Goal: Information Seeking & Learning: Compare options

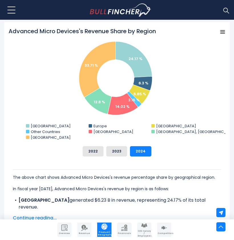
scroll to position [176, 0]
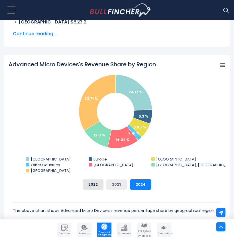
click at [118, 183] on button "2023" at bounding box center [116, 184] width 21 height 10
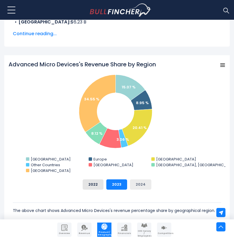
click at [136, 183] on button "2024" at bounding box center [140, 184] width 21 height 10
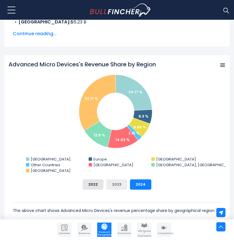
click at [124, 183] on button "2023" at bounding box center [116, 184] width 21 height 10
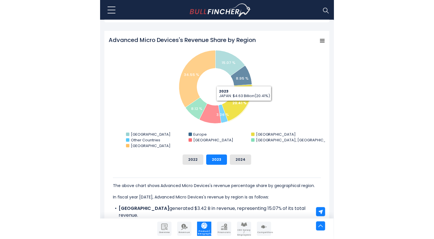
scroll to position [188, 0]
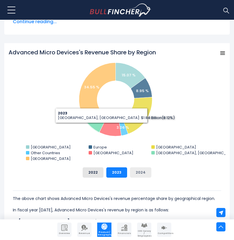
click at [144, 172] on button "2024" at bounding box center [140, 172] width 21 height 10
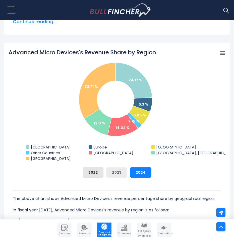
click at [120, 169] on button "2023" at bounding box center [116, 172] width 21 height 10
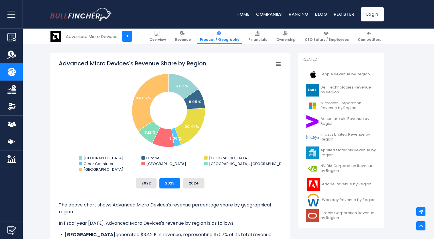
scroll to position [134, 0]
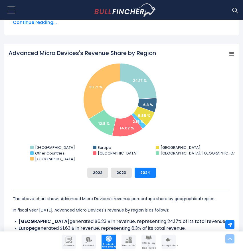
scroll to position [190, 0]
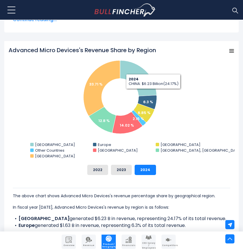
click at [230, 48] on rect "Advanced Micro Devices's Revenue Share by Region" at bounding box center [232, 51] width 8 height 8
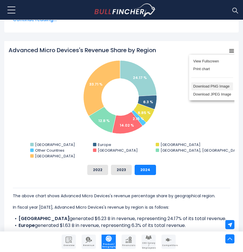
click at [227, 87] on li "Download PNG Image" at bounding box center [213, 87] width 42 height 8
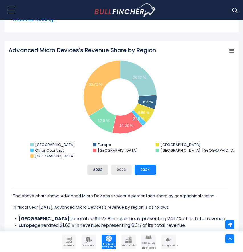
scroll to position [0, 0]
click at [123, 175] on button "2023" at bounding box center [121, 170] width 21 height 10
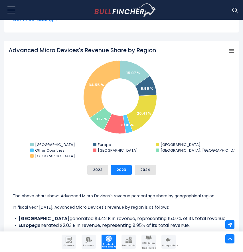
scroll to position [204, 0]
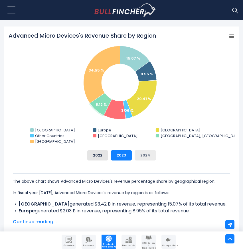
click at [151, 152] on button "2024" at bounding box center [145, 155] width 21 height 10
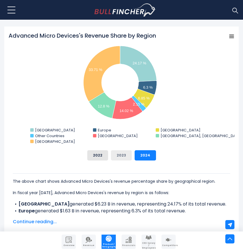
click at [125, 152] on button "2023" at bounding box center [121, 155] width 21 height 10
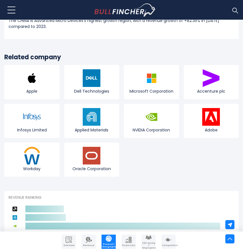
scroll to position [1244, 0]
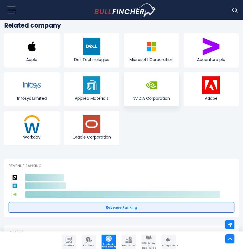
click at [153, 84] on img at bounding box center [152, 86] width 18 height 18
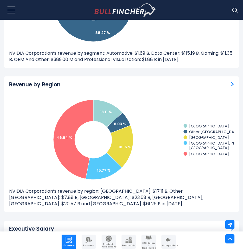
click at [232, 82] on img "Revenue by Region" at bounding box center [232, 84] width 3 height 5
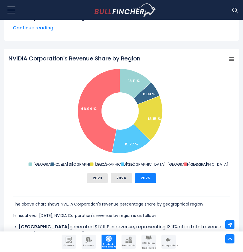
scroll to position [184, 0]
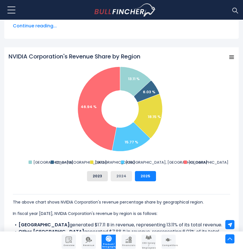
click at [122, 176] on button "2024" at bounding box center [121, 176] width 21 height 10
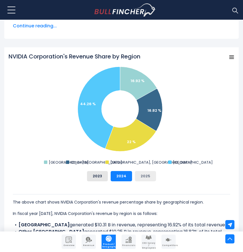
click at [138, 175] on button "2025" at bounding box center [145, 176] width 21 height 10
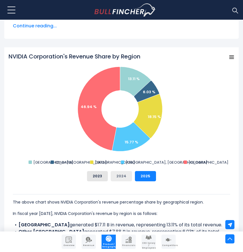
click at [127, 175] on button "2024" at bounding box center [121, 176] width 21 height 10
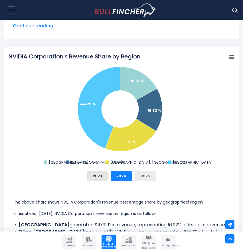
click at [142, 176] on button "2025" at bounding box center [145, 176] width 21 height 10
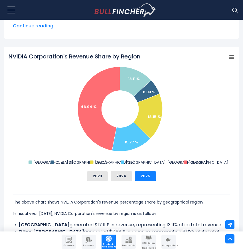
scroll to position [0, 0]
click at [146, 176] on button "2025" at bounding box center [145, 176] width 21 height 10
click at [121, 177] on button "2024" at bounding box center [121, 176] width 21 height 10
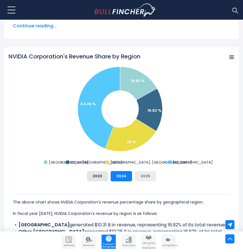
click at [144, 176] on button "2025" at bounding box center [145, 176] width 21 height 10
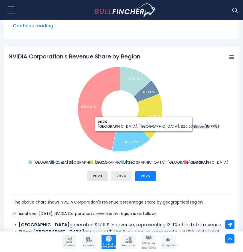
click at [122, 178] on button "2024" at bounding box center [121, 176] width 21 height 10
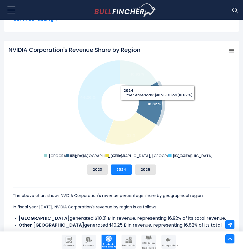
scroll to position [191, 0]
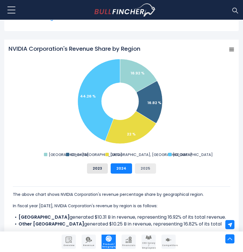
click at [140, 168] on button "2025" at bounding box center [145, 169] width 21 height 10
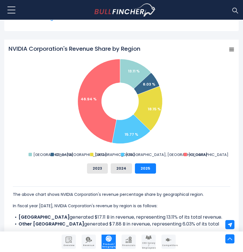
click at [128, 163] on div "NVIDIA Corporation's Revenue Share by Region Created with Highcharts 12.1.2 Cha…" at bounding box center [122, 109] width 226 height 129
click at [124, 167] on button "2024" at bounding box center [121, 169] width 21 height 10
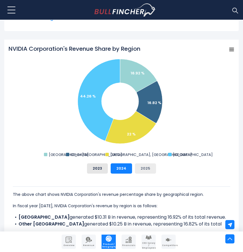
click at [148, 169] on button "2025" at bounding box center [145, 169] width 21 height 10
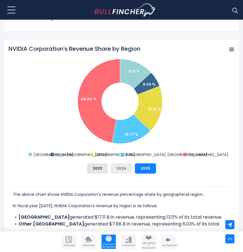
click at [128, 169] on button "2024" at bounding box center [121, 169] width 21 height 10
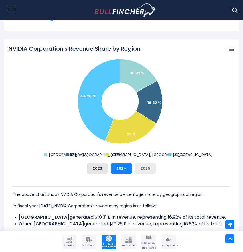
click at [144, 170] on button "2025" at bounding box center [145, 169] width 21 height 10
